Goal: Information Seeking & Learning: Check status

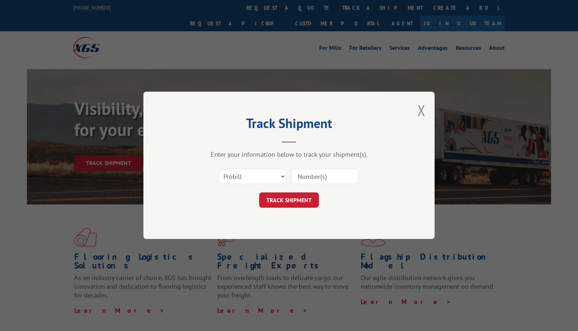
click at [269, 177] on select "Select category... Probill BOL PO" at bounding box center [252, 176] width 67 height 15
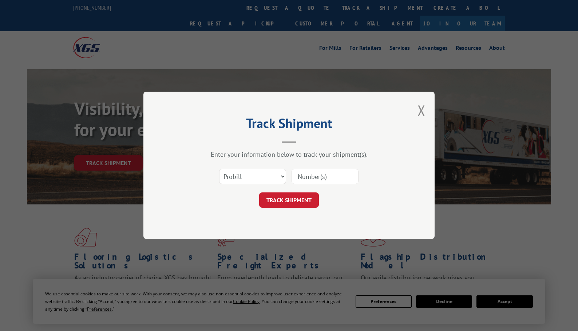
select select "po"
click at [219, 169] on select "Select category... Probill BOL PO" at bounding box center [252, 176] width 67 height 15
click at [304, 177] on input at bounding box center [325, 176] width 67 height 15
paste input "28539512"
type input "28539512"
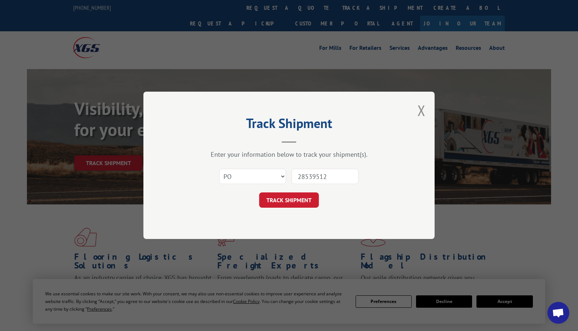
click at [296, 199] on button "TRACK SHIPMENT" at bounding box center [289, 200] width 60 height 15
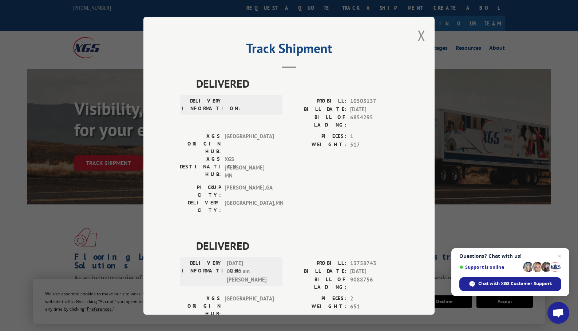
scroll to position [265, 0]
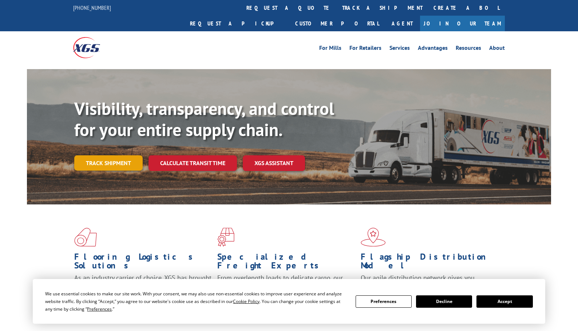
click at [102, 155] on link "Track shipment" at bounding box center [108, 162] width 68 height 15
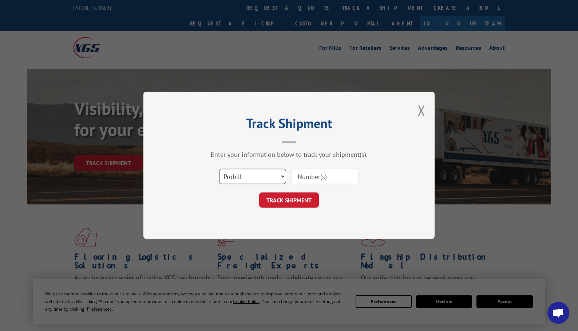
click at [246, 180] on select "Select category... Probill BOL PO" at bounding box center [252, 176] width 67 height 15
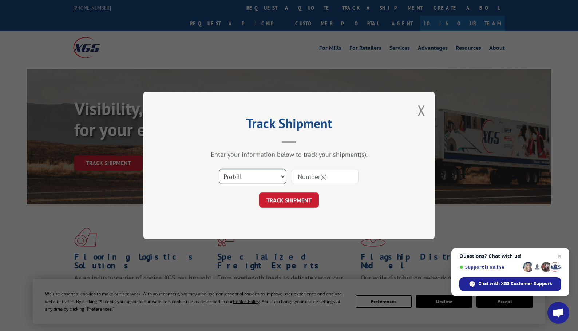
select select "po"
click at [219, 169] on select "Select category... Probill BOL PO" at bounding box center [252, 176] width 67 height 15
click at [325, 170] on input at bounding box center [325, 176] width 67 height 15
paste input "03533778"
type input "03533778"
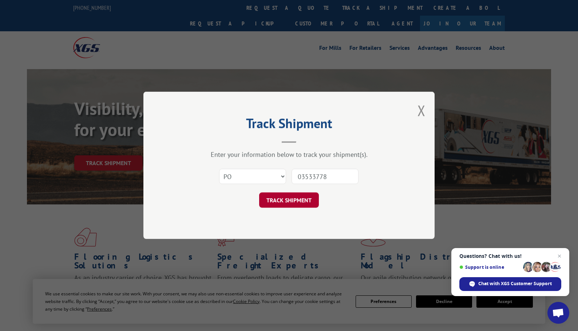
click at [310, 198] on button "TRACK SHIPMENT" at bounding box center [289, 200] width 60 height 15
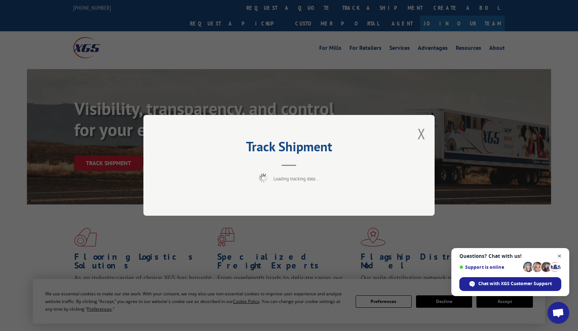
click at [559, 253] on span "Close chat" at bounding box center [559, 256] width 9 height 9
